Goal: Information Seeking & Learning: Find specific fact

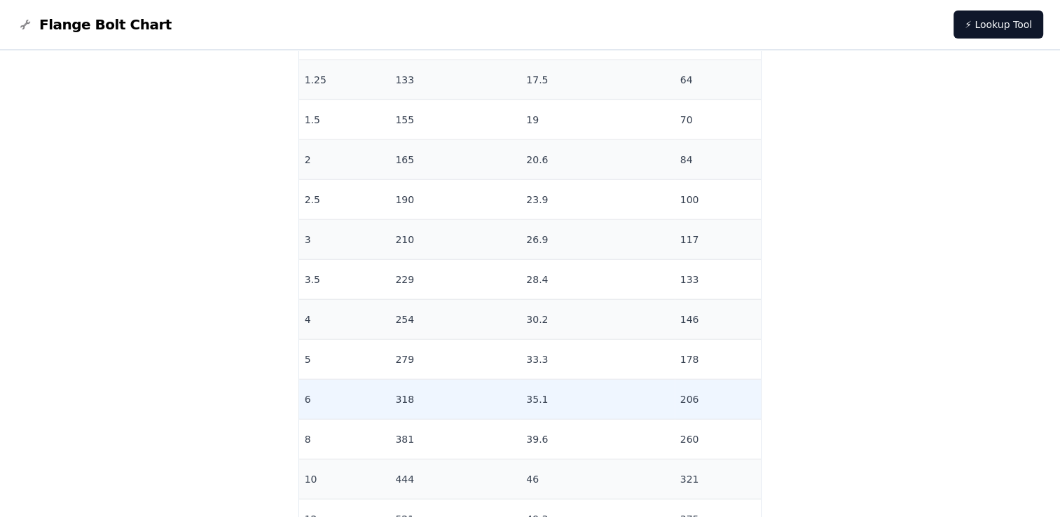
scroll to position [3432, 0]
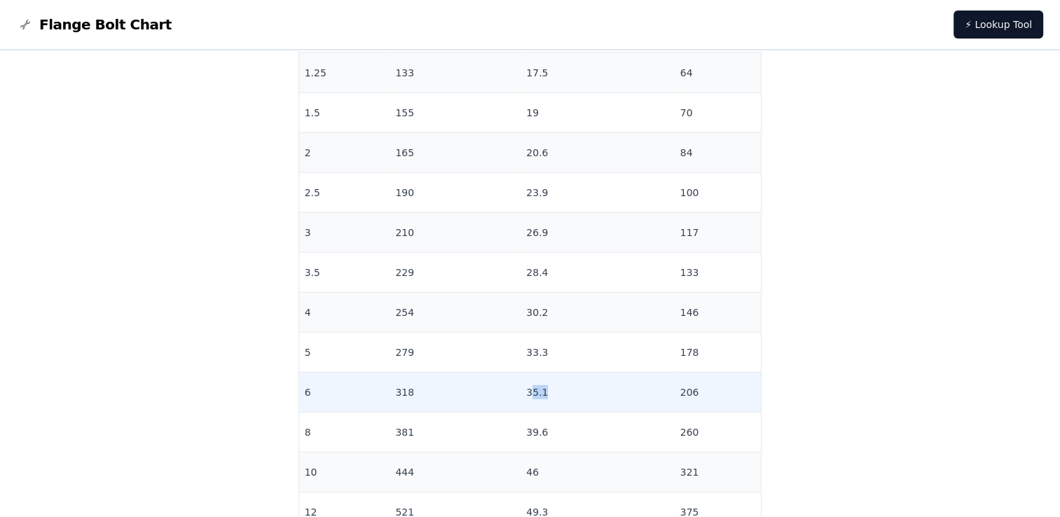
drag, startPoint x: 527, startPoint y: 391, endPoint x: 553, endPoint y: 391, distance: 25.2
click at [553, 391] on td "35.1" at bounding box center [596, 393] width 153 height 40
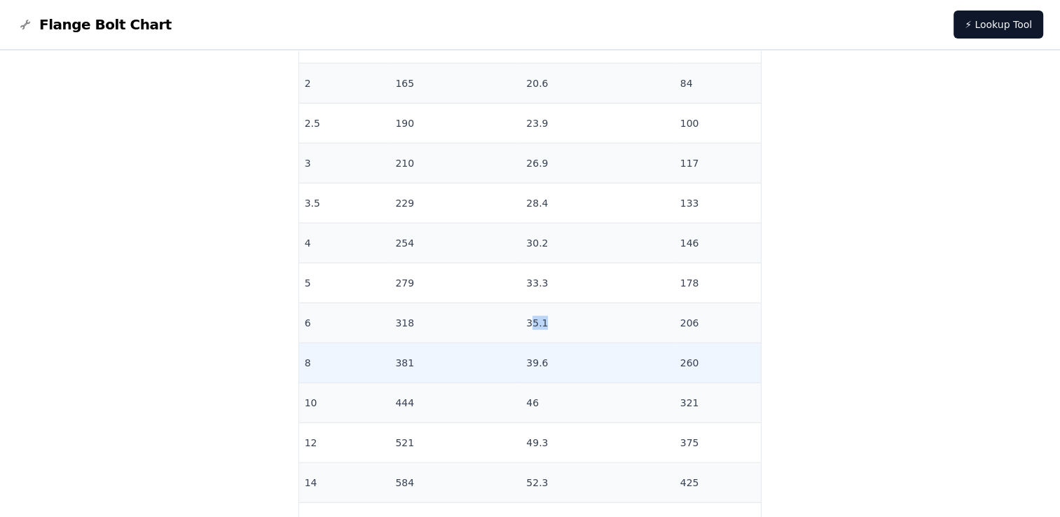
scroll to position [3502, 0]
drag, startPoint x: 523, startPoint y: 362, endPoint x: 551, endPoint y: 359, distance: 28.9
click at [551, 359] on td "39.6" at bounding box center [596, 363] width 153 height 40
drag, startPoint x: 413, startPoint y: 360, endPoint x: 567, endPoint y: 363, distance: 154.8
click at [567, 363] on tr "8 381 39.6 260" at bounding box center [530, 363] width 462 height 40
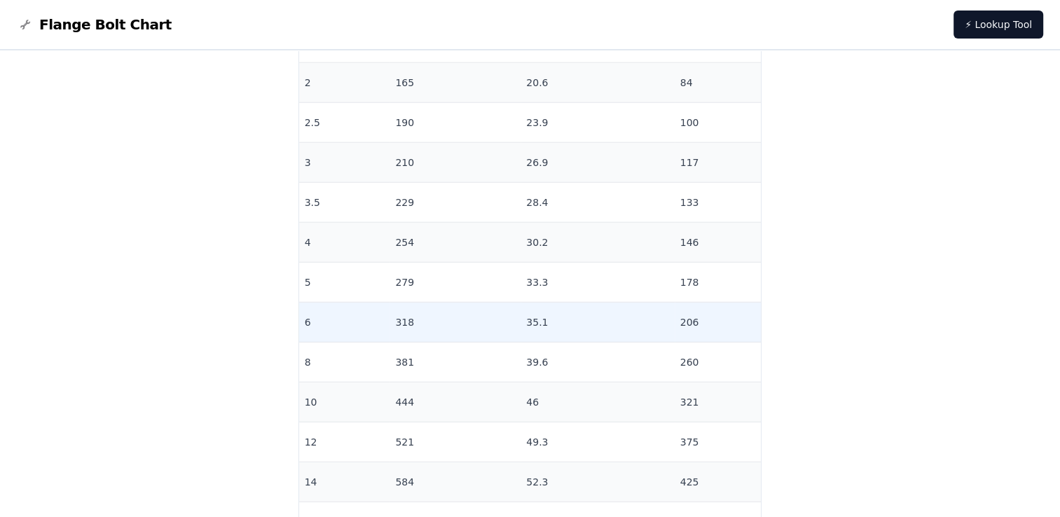
click at [523, 321] on td "35.1" at bounding box center [596, 323] width 153 height 40
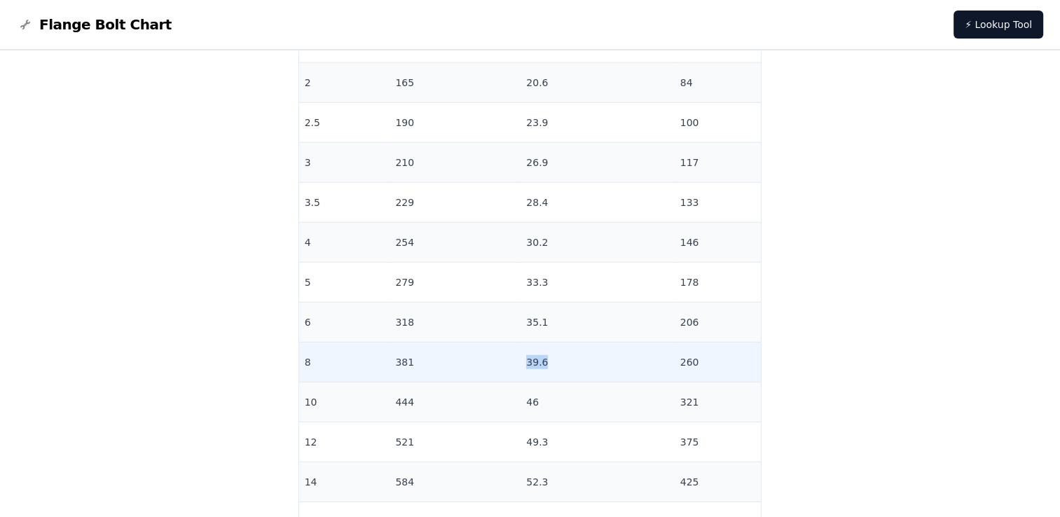
drag, startPoint x: 518, startPoint y: 360, endPoint x: 552, endPoint y: 360, distance: 33.6
click at [552, 360] on td "39.6" at bounding box center [596, 363] width 153 height 40
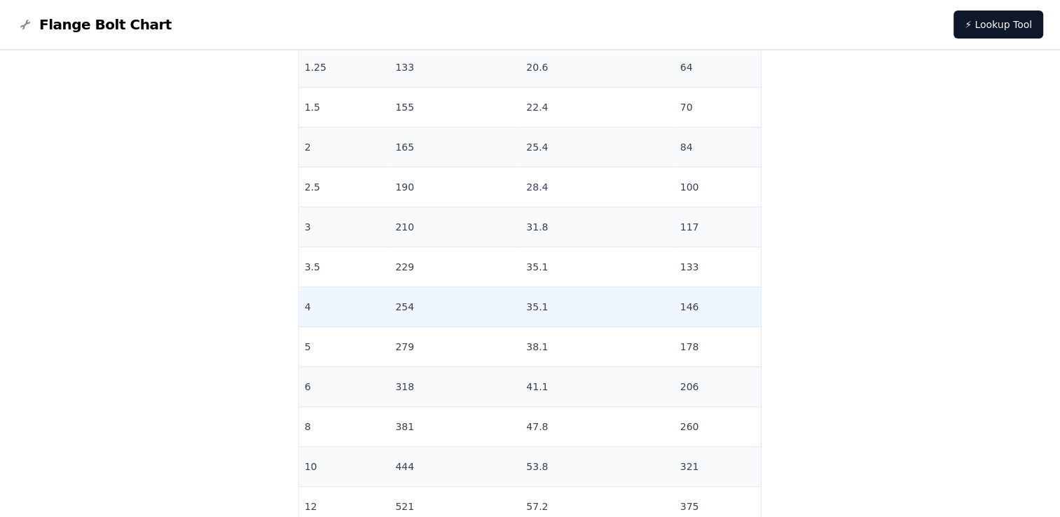
scroll to position [5604, 0]
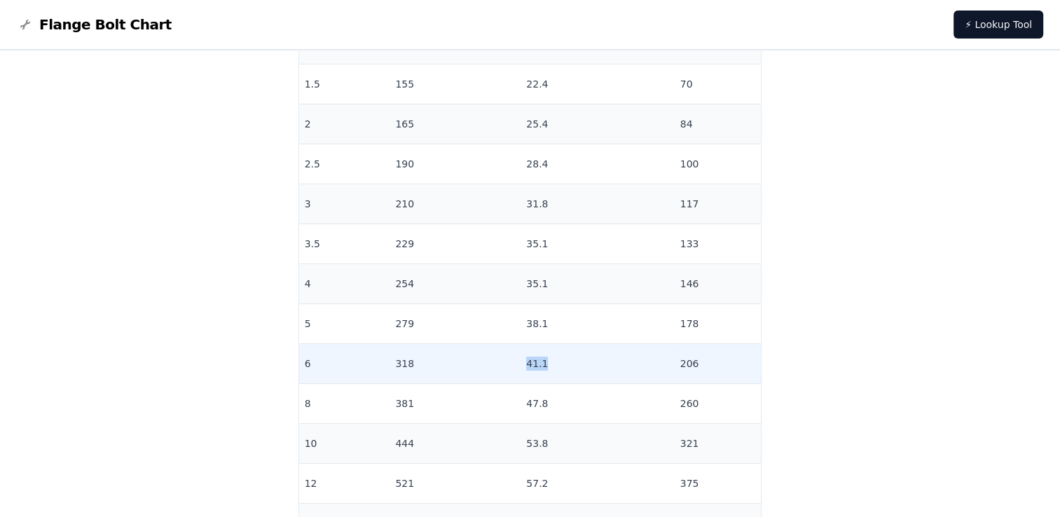
drag, startPoint x: 534, startPoint y: 365, endPoint x: 560, endPoint y: 365, distance: 25.9
click at [560, 365] on td "41.1" at bounding box center [596, 364] width 153 height 40
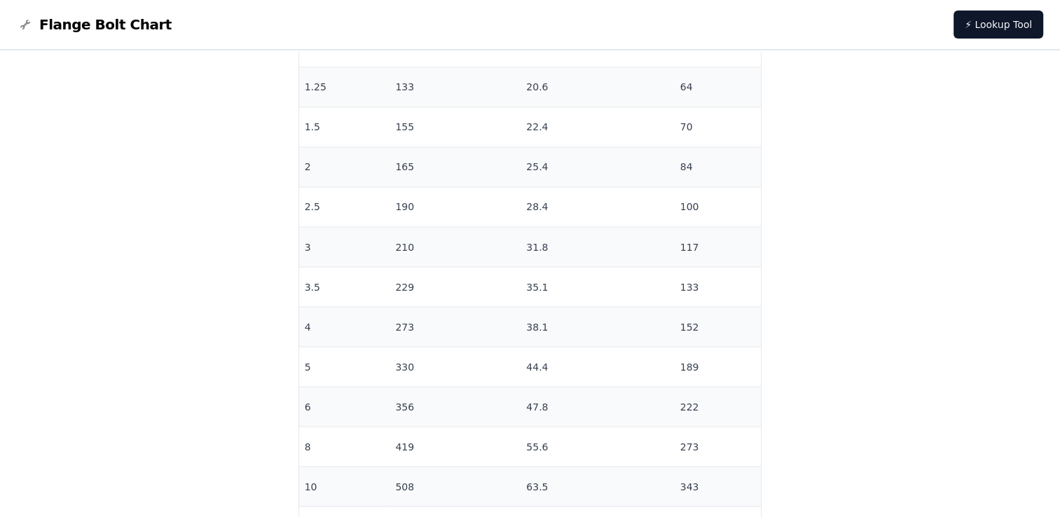
scroll to position [7705, 0]
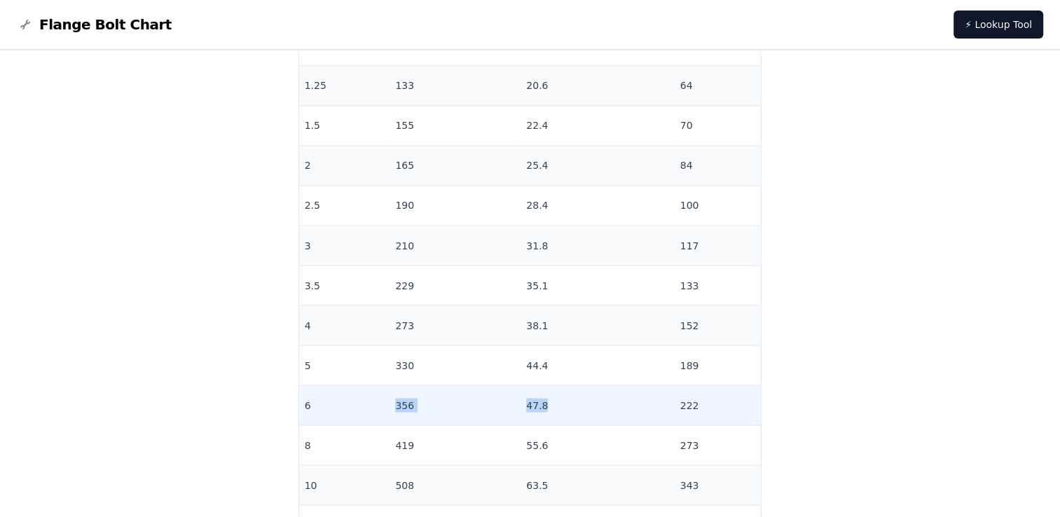
drag, startPoint x: 402, startPoint y: 399, endPoint x: 549, endPoint y: 400, distance: 147.1
click at [549, 400] on tr "6 356 47.8 222" at bounding box center [530, 405] width 462 height 40
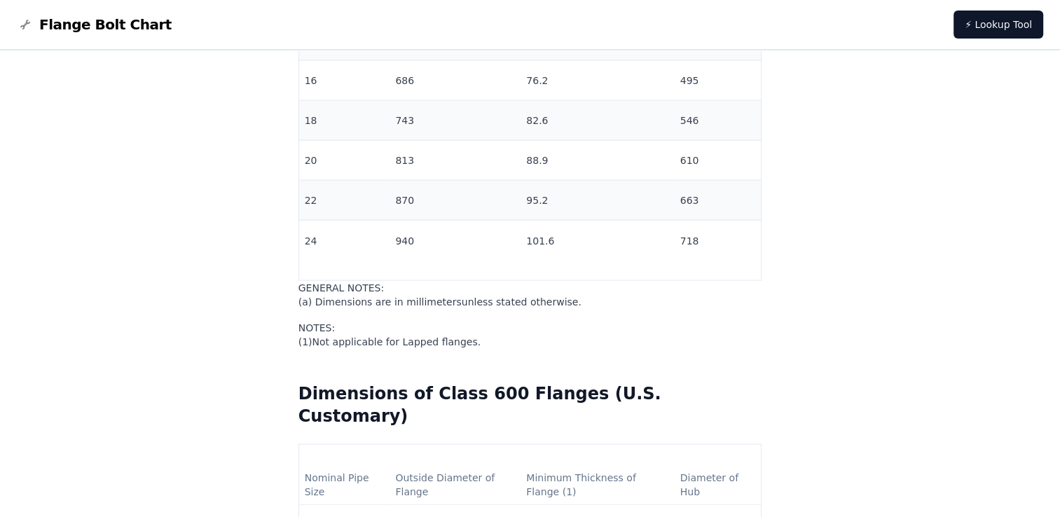
scroll to position [8265, 0]
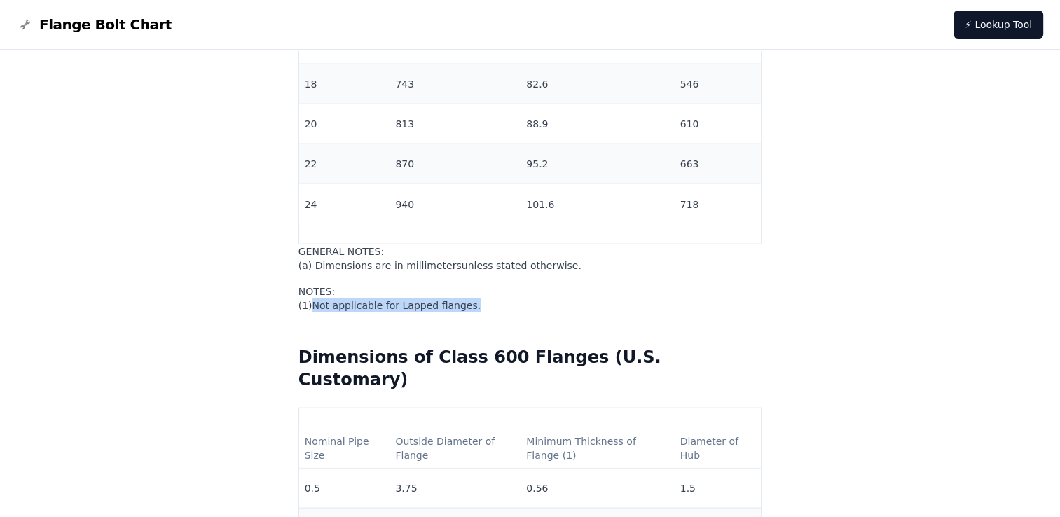
drag, startPoint x: 507, startPoint y: 317, endPoint x: 347, endPoint y: 310, distance: 160.6
click at [347, 310] on p "NOTES: ( 1 ) Not applicable for Lapped flanges." at bounding box center [530, 298] width 464 height 28
copy span "Not applicable for Lapped flanges."
drag, startPoint x: 586, startPoint y: 272, endPoint x: 350, endPoint y: 273, distance: 236.1
click at [350, 272] on p "GENERAL NOTES: (a) Dimensions are in millimeters unless stated otherwise." at bounding box center [530, 258] width 464 height 28
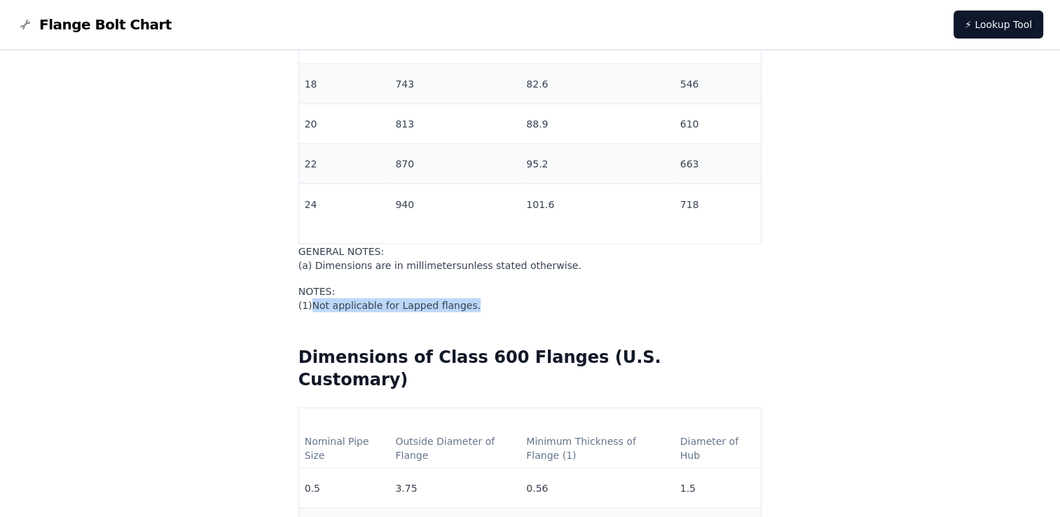
copy span "Dimensions are in millimeters unless stated otherwise."
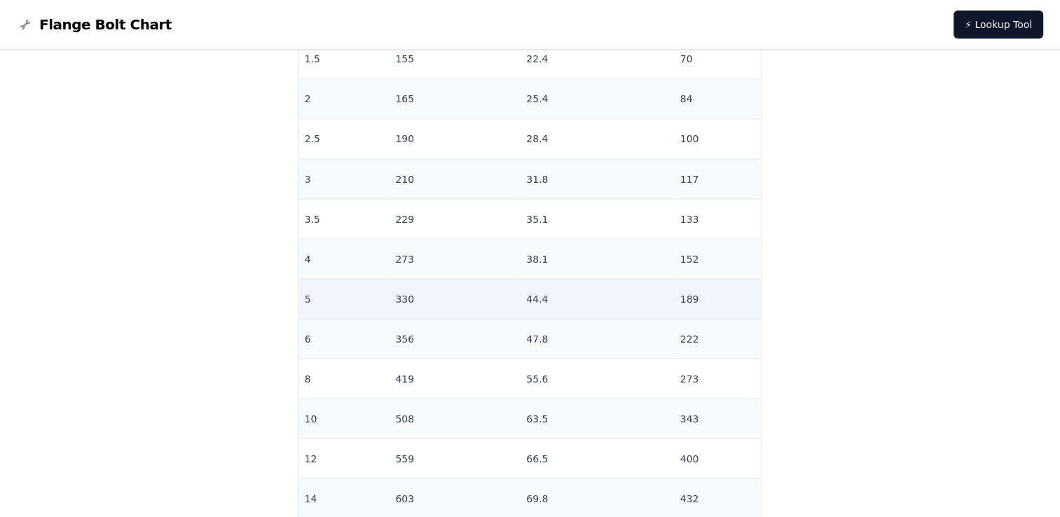
scroll to position [7845, 0]
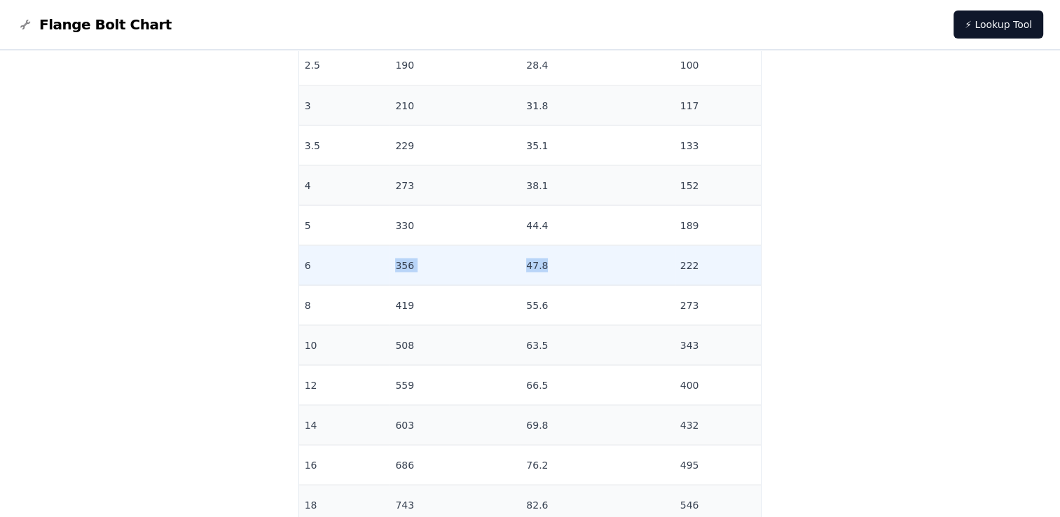
drag, startPoint x: 417, startPoint y: 262, endPoint x: 565, endPoint y: 259, distance: 147.8
click at [565, 259] on tr "6 356 47.8 222" at bounding box center [530, 265] width 462 height 40
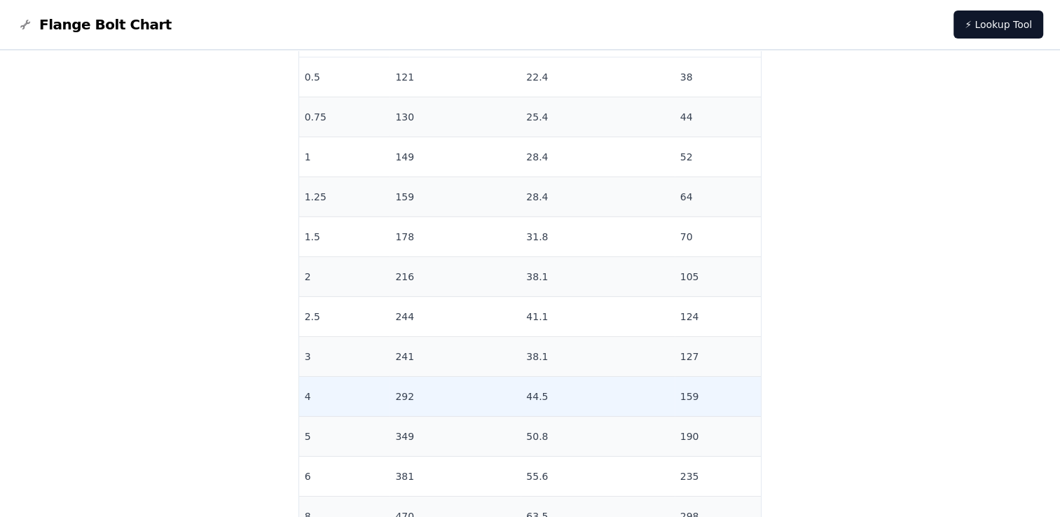
scroll to position [9666, 0]
